Goal: Find contact information: Find contact information

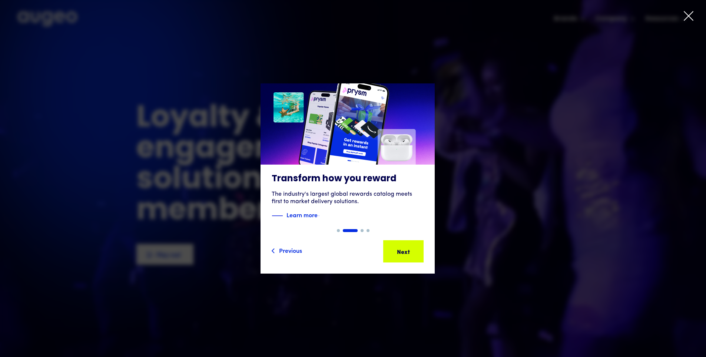
click at [688, 19] on icon at bounding box center [688, 15] width 11 height 11
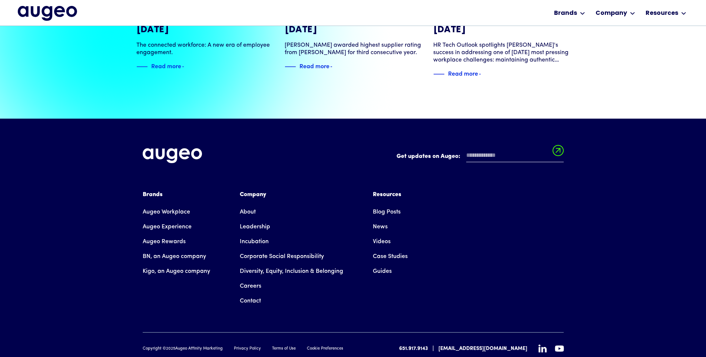
click at [244, 294] on link "Contact" at bounding box center [250, 301] width 21 height 15
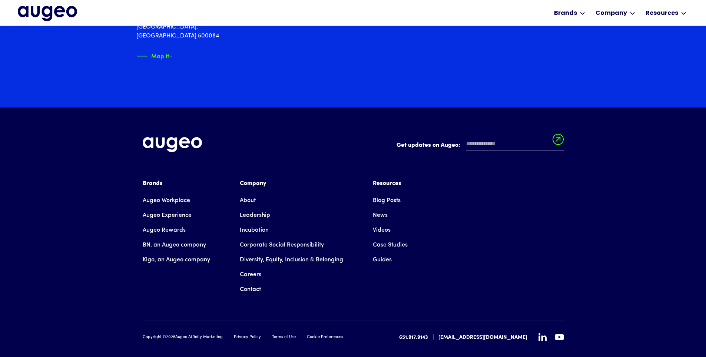
scroll to position [1313, 0]
